Goal: Navigation & Orientation: Find specific page/section

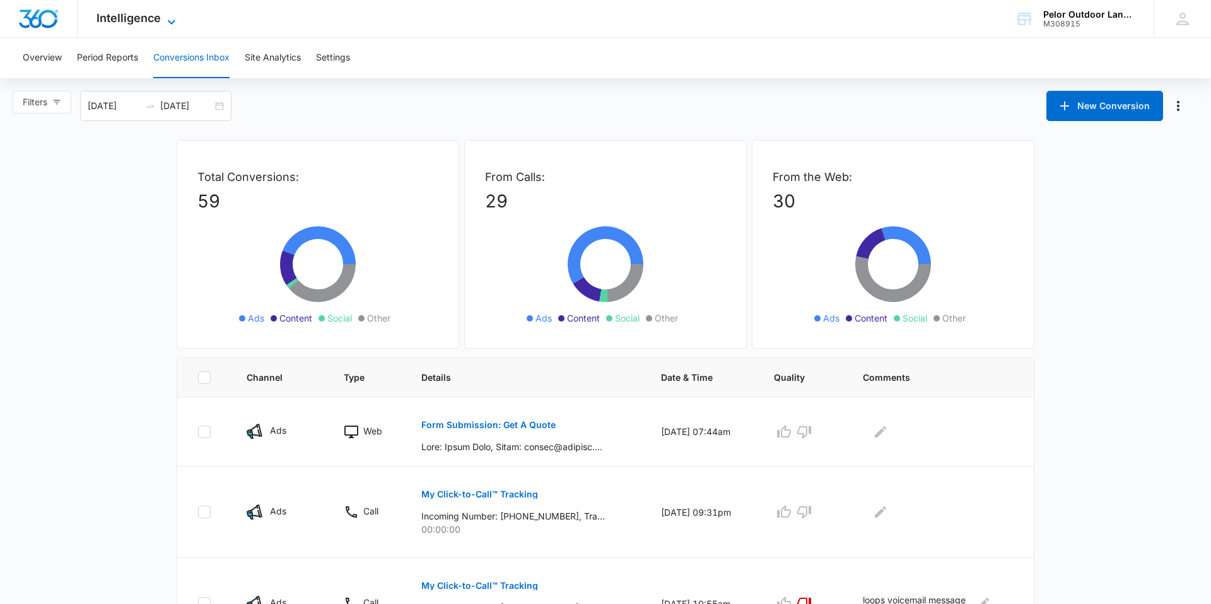
click at [137, 19] on span "Intelligence" at bounding box center [128, 17] width 64 height 13
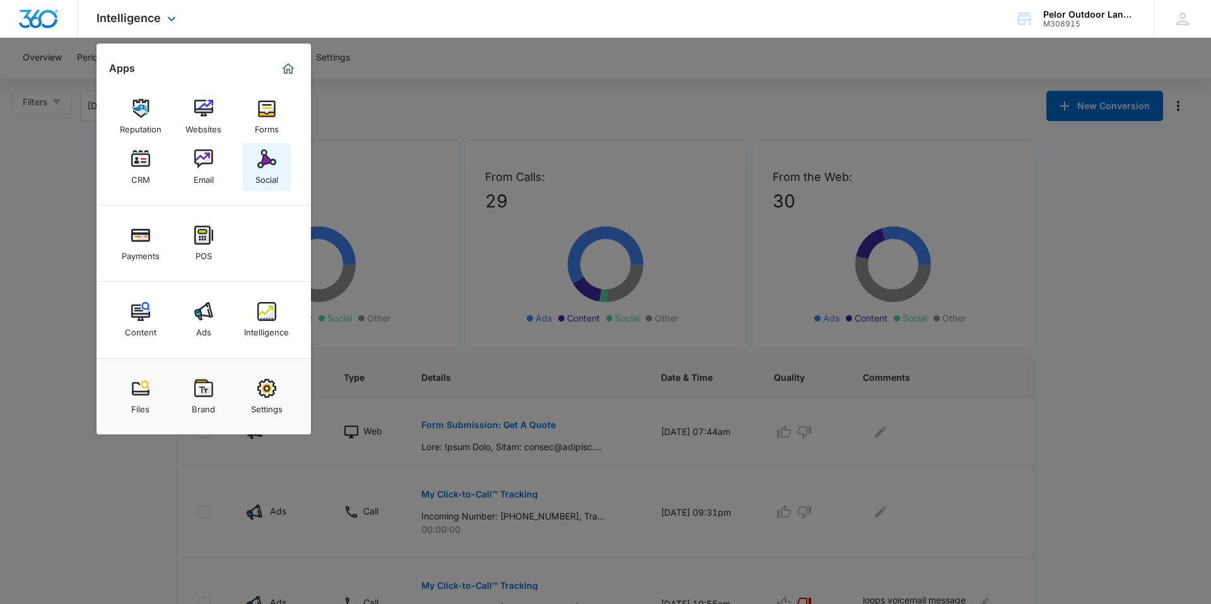
click at [261, 179] on div "Social" at bounding box center [266, 176] width 23 height 16
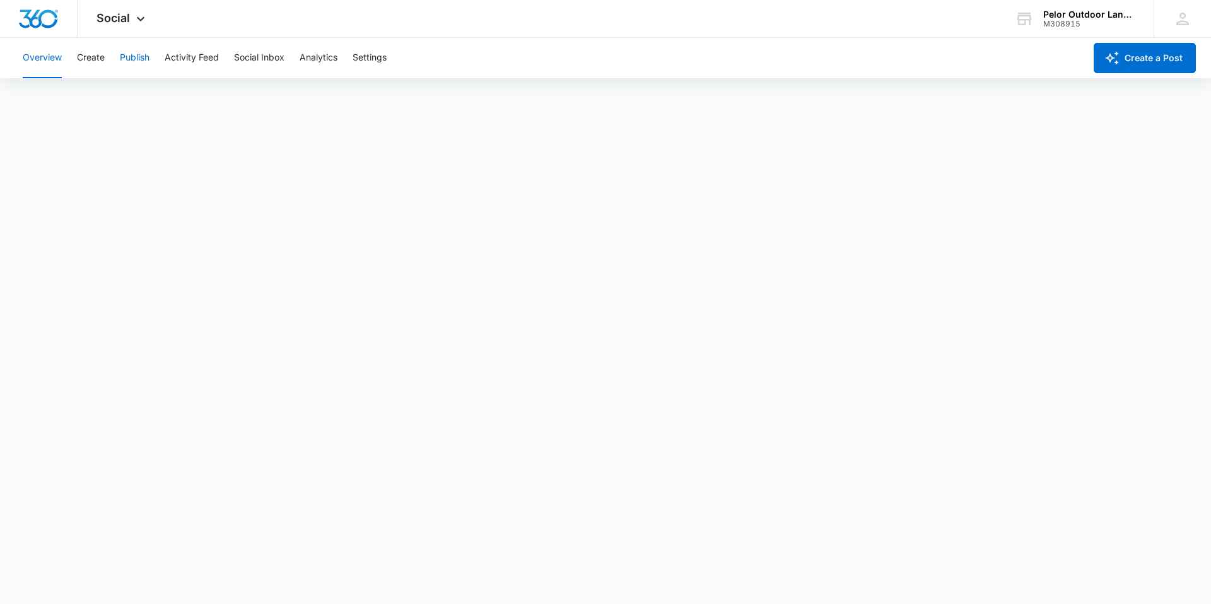
click at [138, 57] on button "Publish" at bounding box center [135, 58] width 30 height 40
click at [90, 57] on button "Create" at bounding box center [91, 58] width 28 height 40
click at [102, 17] on span "Social" at bounding box center [112, 17] width 33 height 13
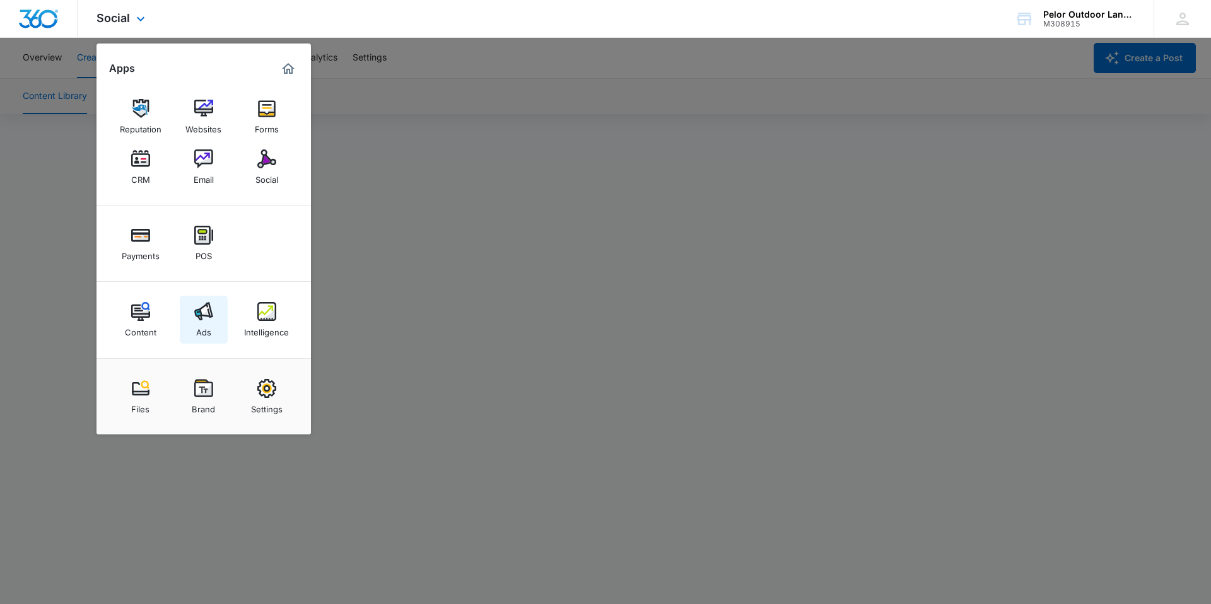
click at [218, 312] on link "Ads" at bounding box center [204, 320] width 48 height 48
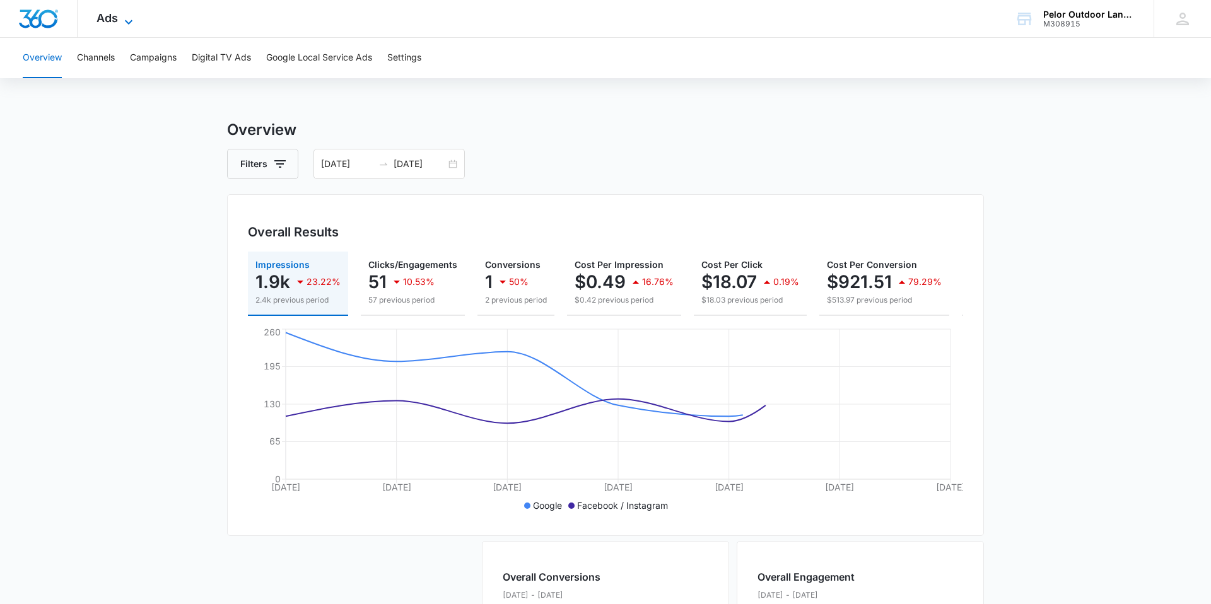
click at [112, 19] on span "Ads" at bounding box center [106, 17] width 21 height 13
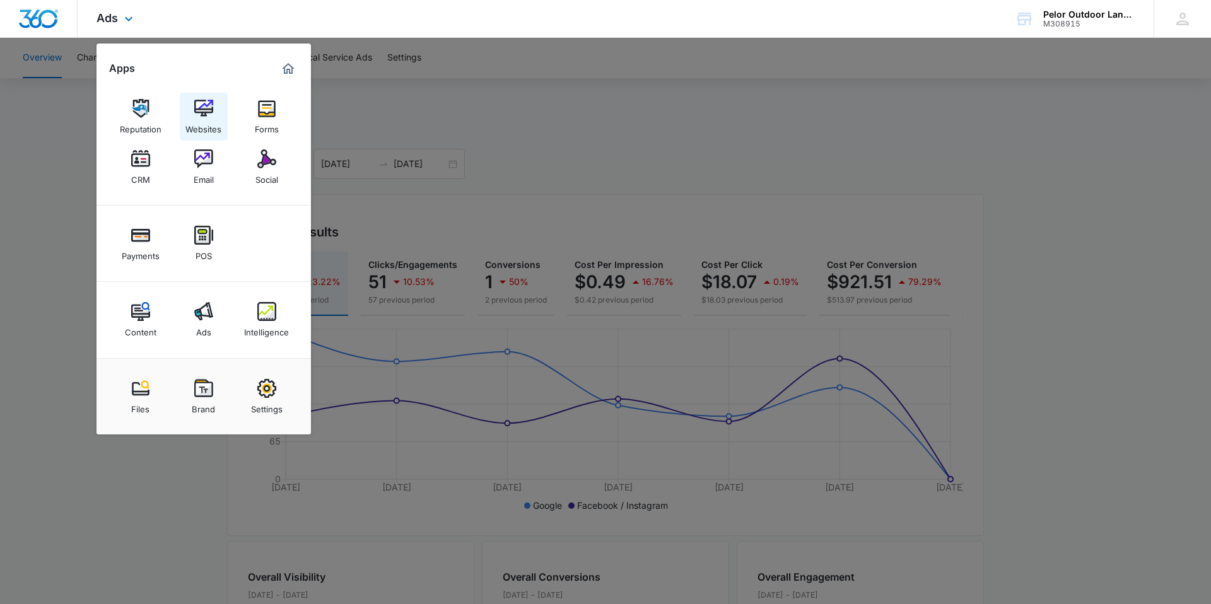
click at [203, 93] on link "Websites" at bounding box center [204, 117] width 48 height 48
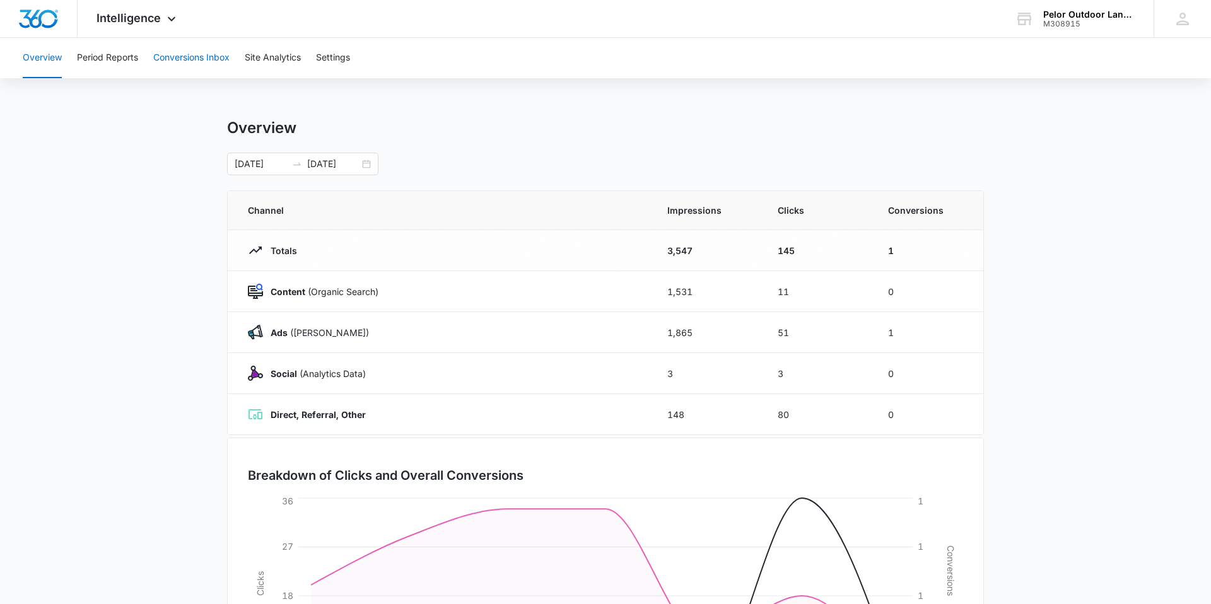
click at [162, 50] on button "Conversions Inbox" at bounding box center [191, 58] width 76 height 40
